Goal: Find contact information: Find contact information

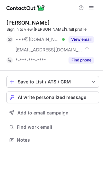
scroll to position [135, 103]
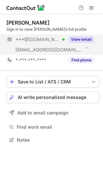
click at [94, 38] on button "View email" at bounding box center [82, 39] width 26 height 6
